Goal: Information Seeking & Learning: Learn about a topic

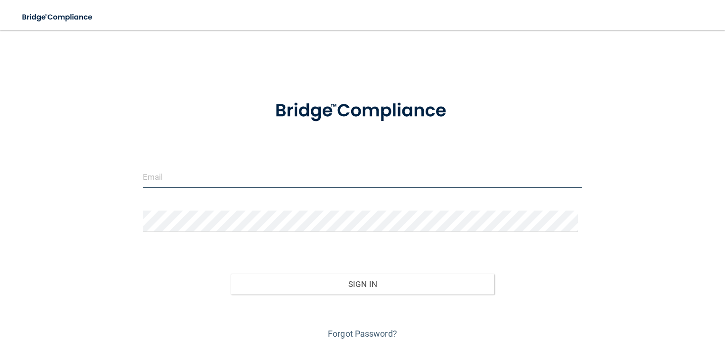
click at [143, 171] on input "email" at bounding box center [363, 177] width 440 height 21
type input "[EMAIL_ADDRESS][DOMAIN_NAME]"
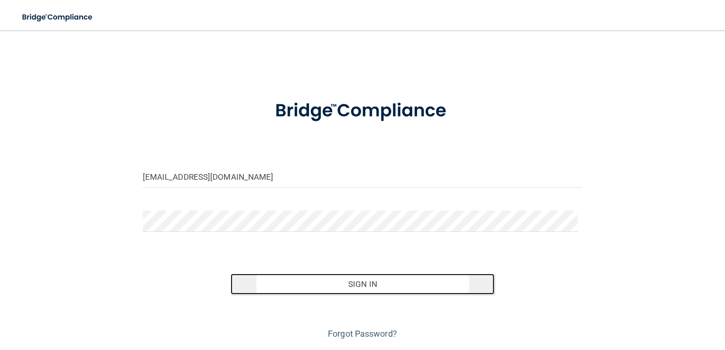
click at [368, 289] on button "Sign In" at bounding box center [363, 284] width 264 height 21
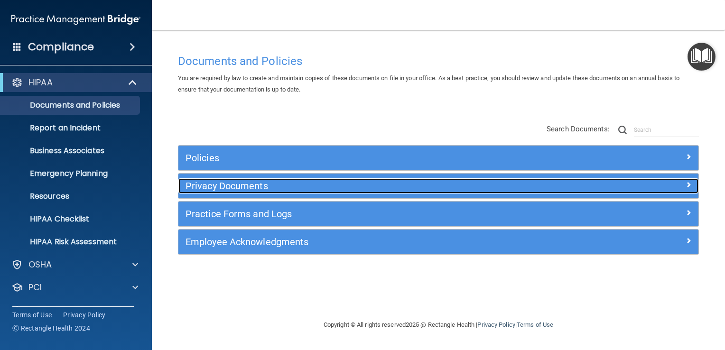
click at [197, 183] on h5 "Privacy Documents" at bounding box center [374, 186] width 376 height 10
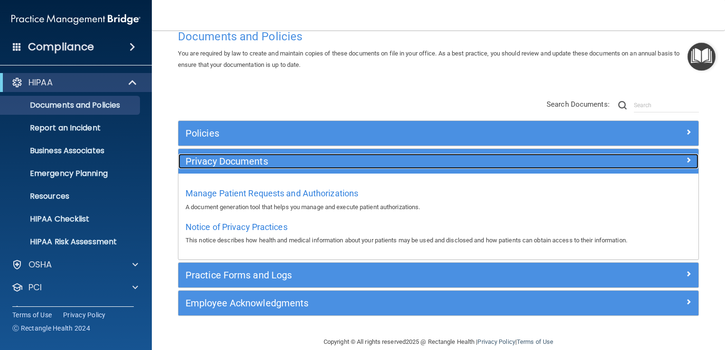
scroll to position [38, 0]
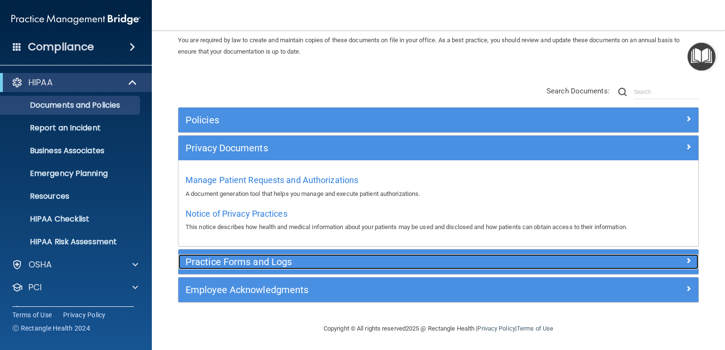
click at [207, 258] on h5 "Practice Forms and Logs" at bounding box center [374, 262] width 376 height 10
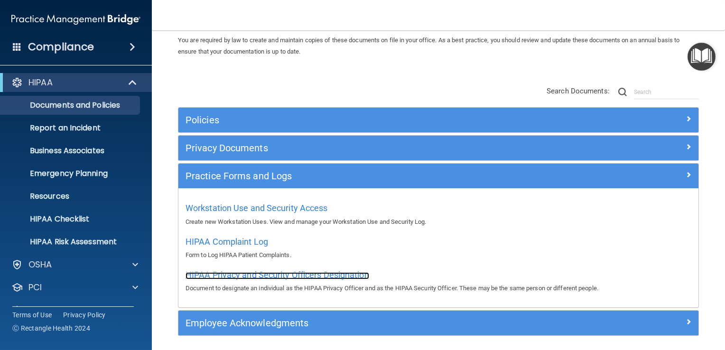
click at [269, 275] on span "HIPAA Privacy and Security Officers Designation" at bounding box center [278, 275] width 184 height 10
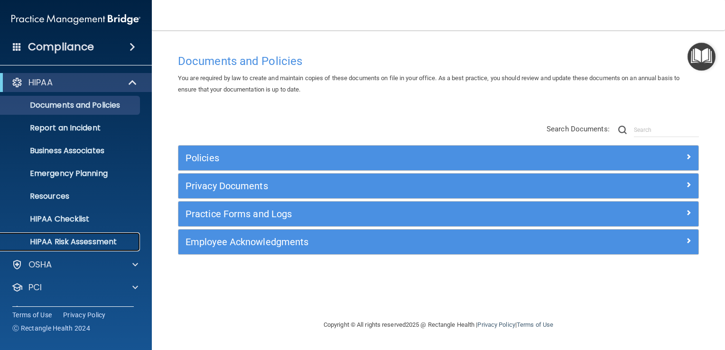
click at [60, 237] on p "HIPAA Risk Assessment" at bounding box center [71, 241] width 130 height 9
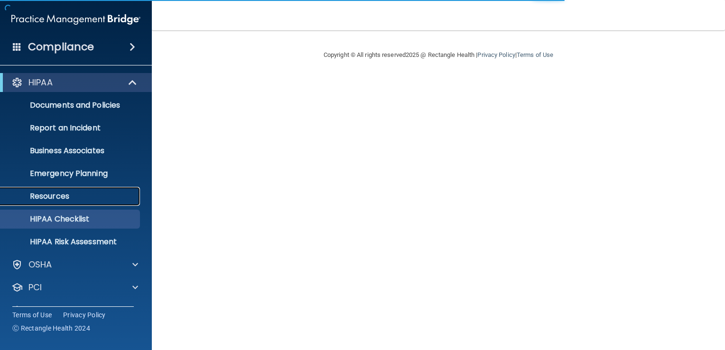
click at [51, 197] on p "Resources" at bounding box center [71, 196] width 130 height 9
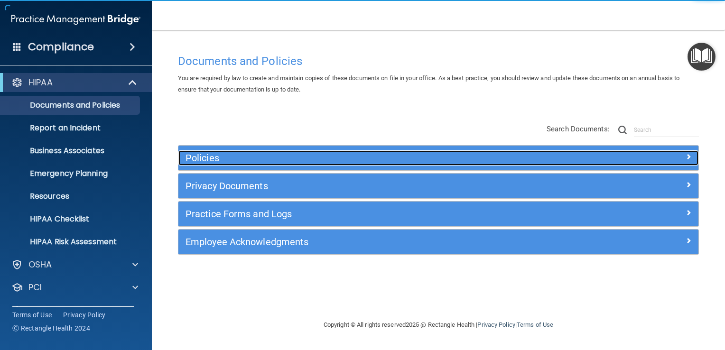
click at [688, 157] on span at bounding box center [689, 156] width 6 height 11
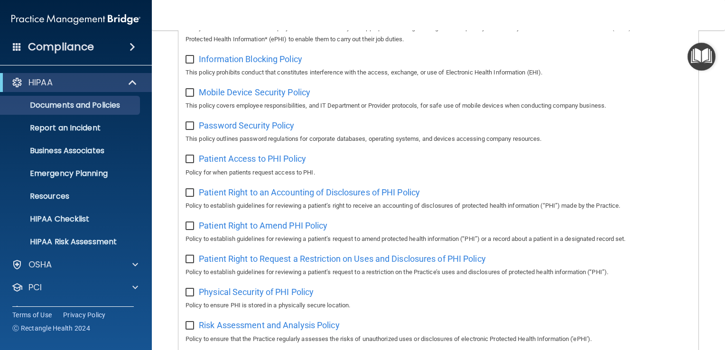
scroll to position [427, 0]
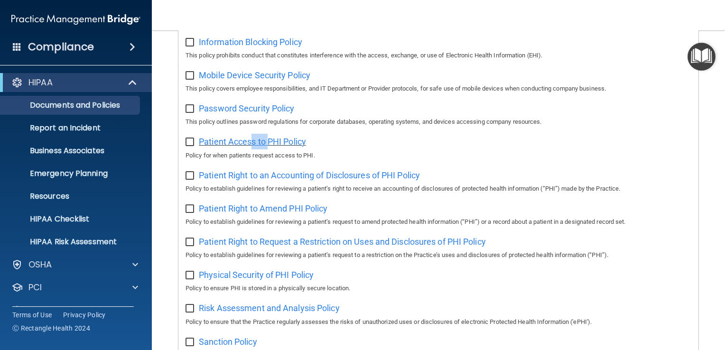
drag, startPoint x: 250, startPoint y: 145, endPoint x: 277, endPoint y: 149, distance: 26.8
click at [277, 147] on span "Patient Access to PHI Policy" at bounding box center [252, 142] width 107 height 10
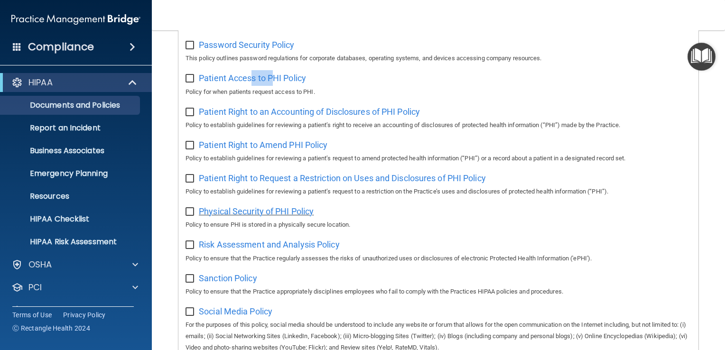
scroll to position [475, 0]
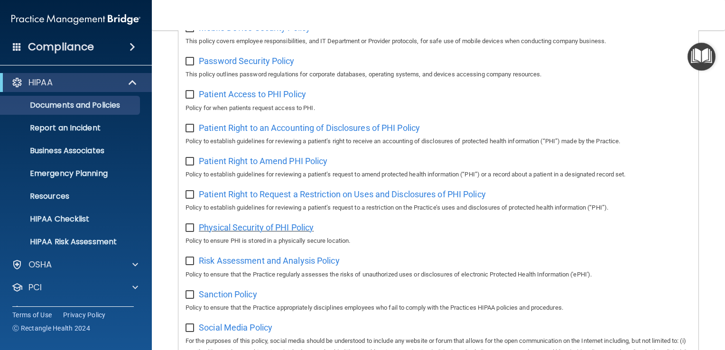
click at [240, 229] on span "Physical Security of PHI Policy" at bounding box center [256, 228] width 115 height 10
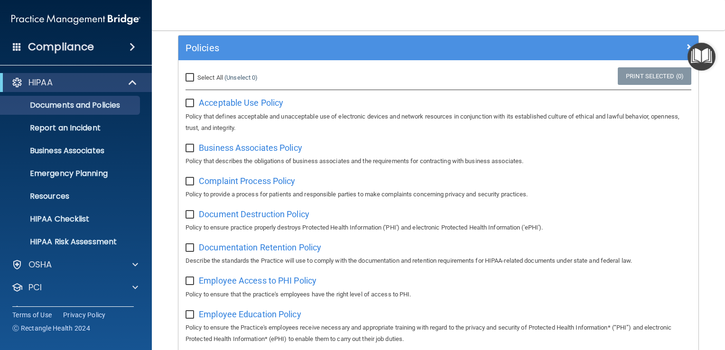
scroll to position [0, 0]
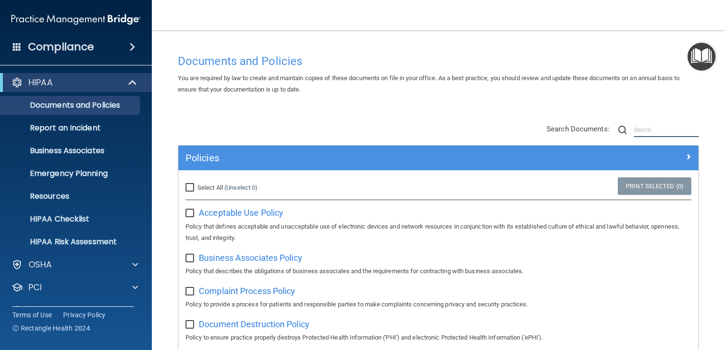
click at [634, 126] on input "text" at bounding box center [666, 130] width 65 height 14
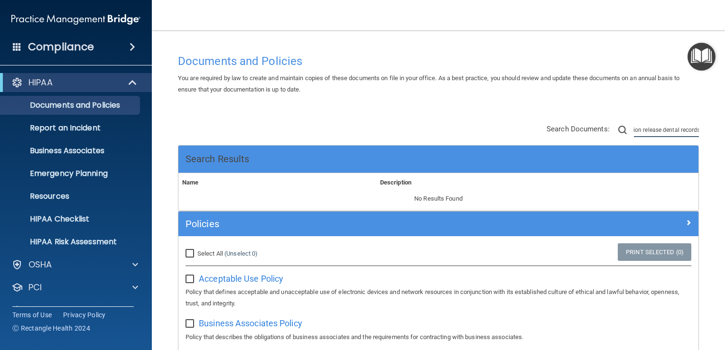
scroll to position [0, 30]
type input "authorization release dental records"
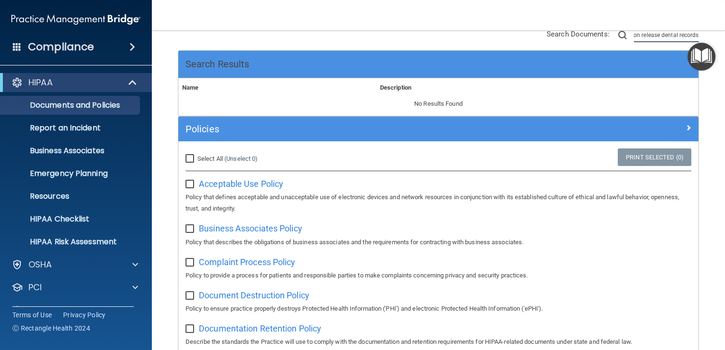
scroll to position [0, 0]
